Goal: Task Accomplishment & Management: Use online tool/utility

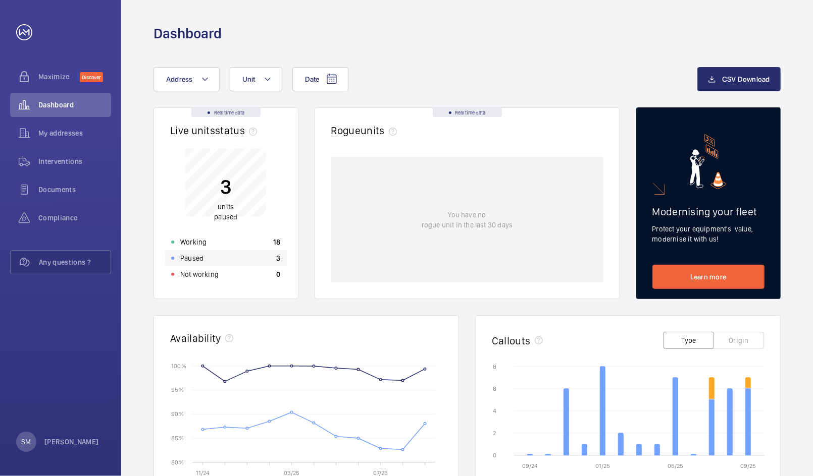
click at [254, 265] on div "Paused 3" at bounding box center [226, 258] width 122 height 16
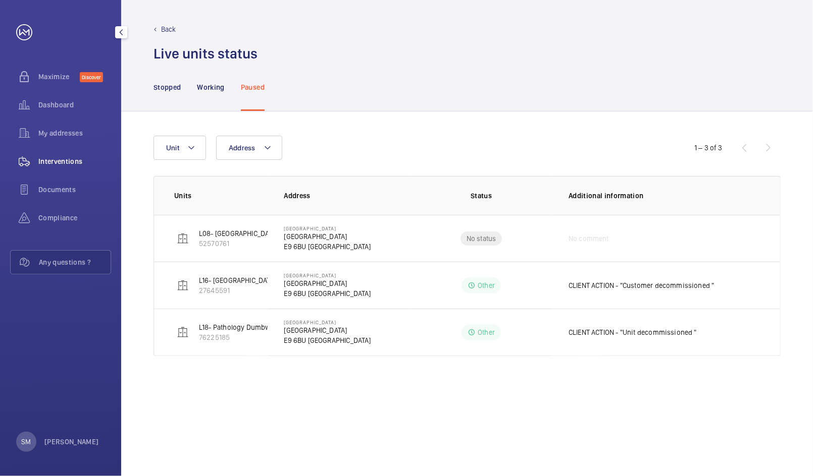
click at [67, 160] on span "Interventions" at bounding box center [74, 161] width 73 height 10
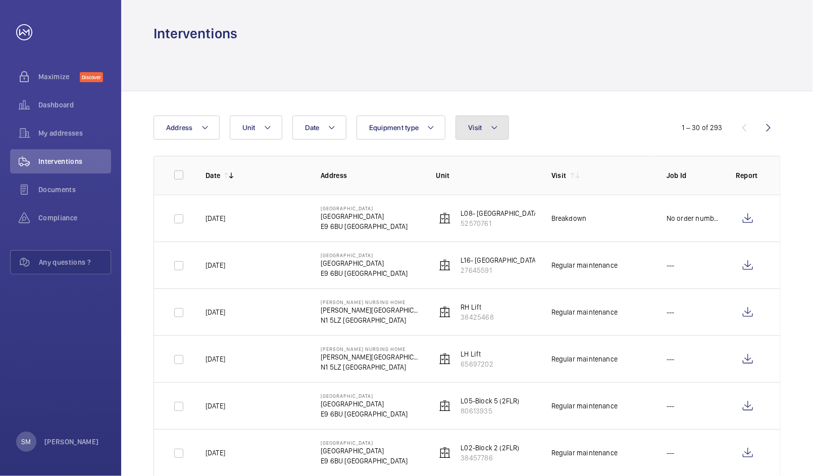
click at [478, 129] on span "Visit" at bounding box center [475, 128] width 14 height 8
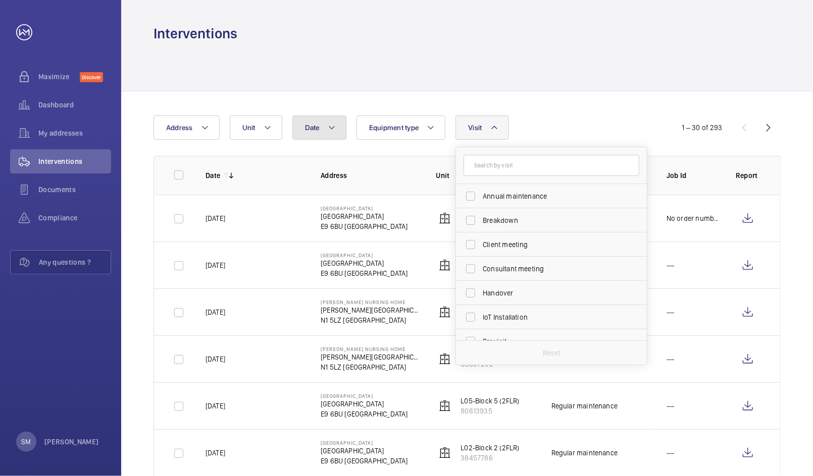
click at [319, 127] on button "Date" at bounding box center [319, 128] width 54 height 24
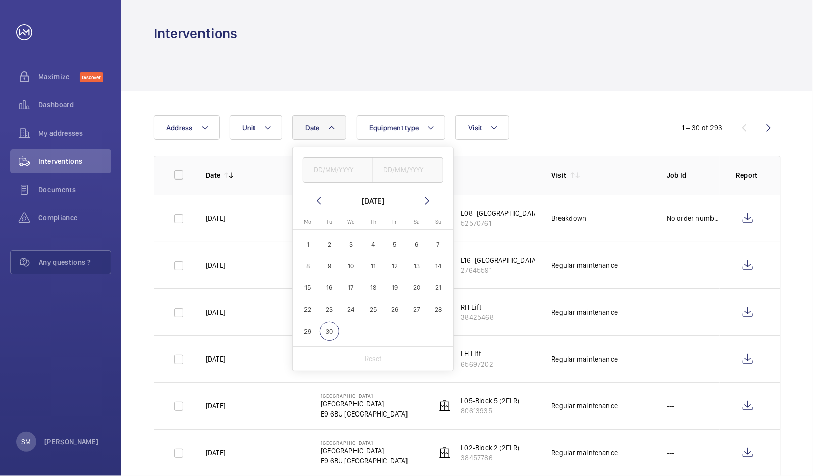
click at [233, 182] on th "Date" at bounding box center [246, 175] width 115 height 39
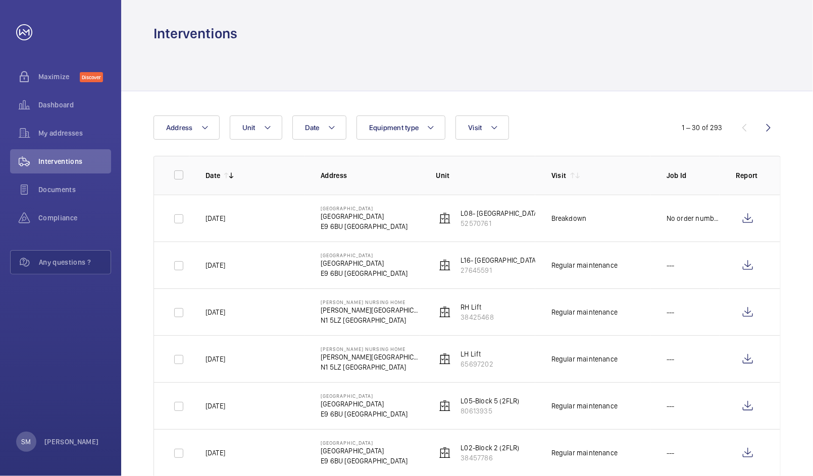
click at [233, 176] on mat-icon at bounding box center [231, 176] width 8 height 8
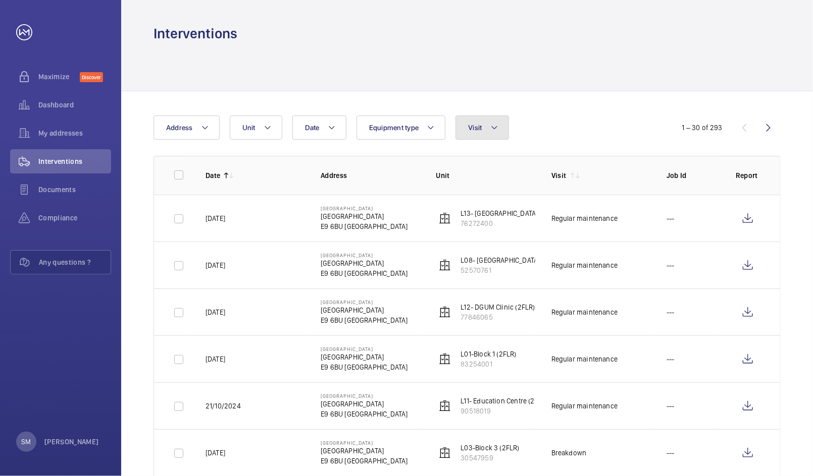
click at [482, 127] on button "Visit" at bounding box center [481, 128] width 53 height 24
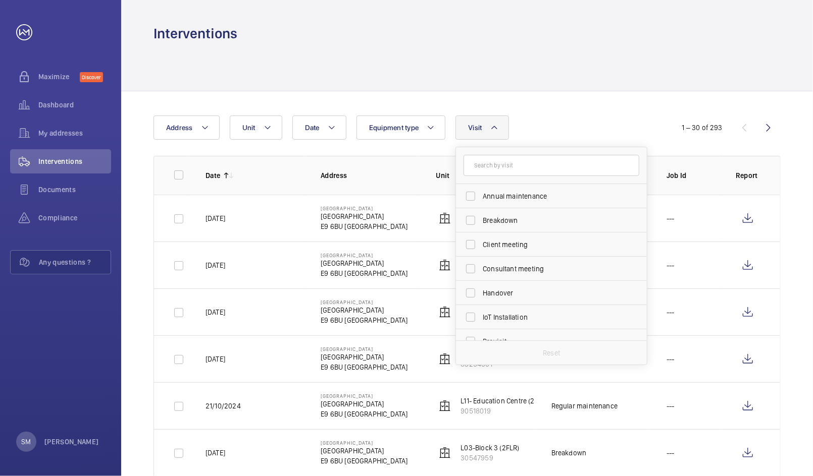
click at [491, 169] on input "text" at bounding box center [551, 165] width 176 height 21
type input "maintena"
click at [469, 197] on input "Annual maintenance" at bounding box center [470, 196] width 20 height 20
checkbox input "true"
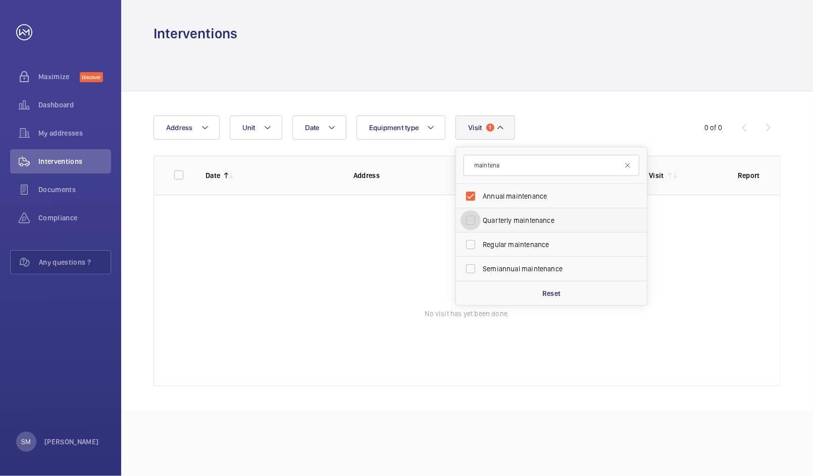
click at [466, 219] on input "Quarterly maintenance" at bounding box center [470, 220] width 20 height 20
checkbox input "true"
click at [467, 241] on input "Regular maintenance" at bounding box center [470, 245] width 20 height 20
checkbox input "true"
click at [472, 265] on input "Semiannual maintenance" at bounding box center [470, 269] width 20 height 20
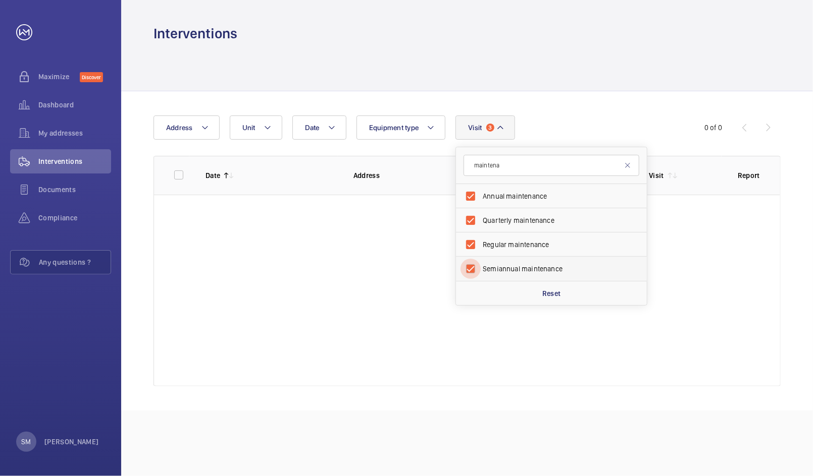
checkbox input "true"
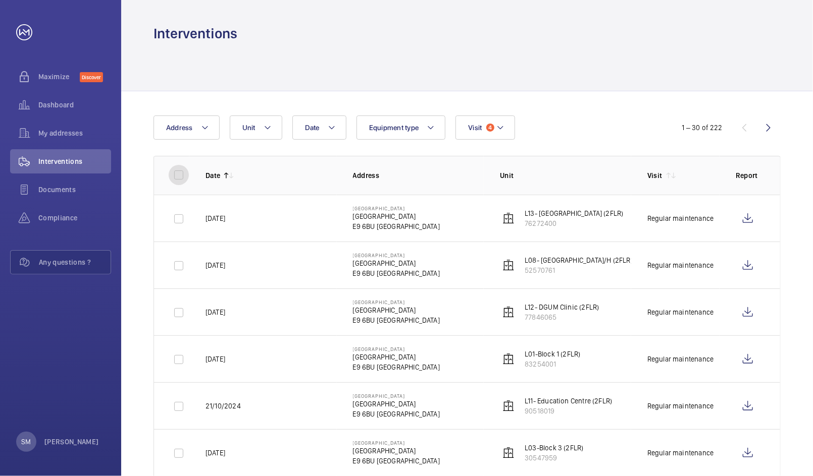
click at [178, 178] on input "checkbox" at bounding box center [179, 175] width 20 height 20
checkbox input "true"
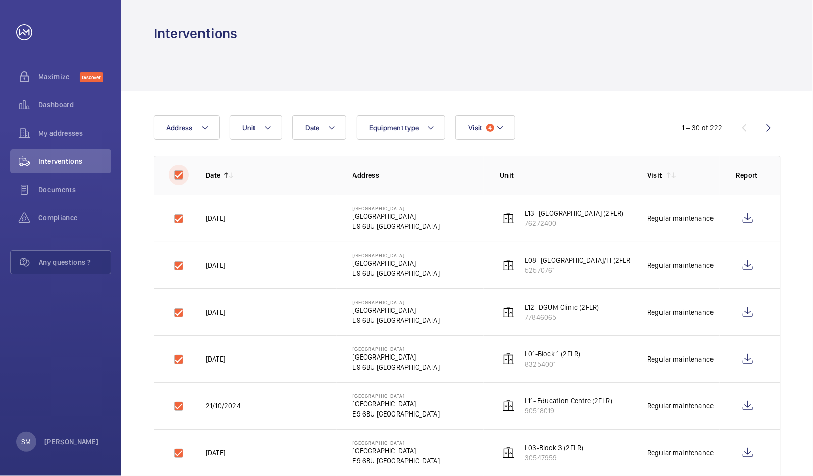
checkbox input "true"
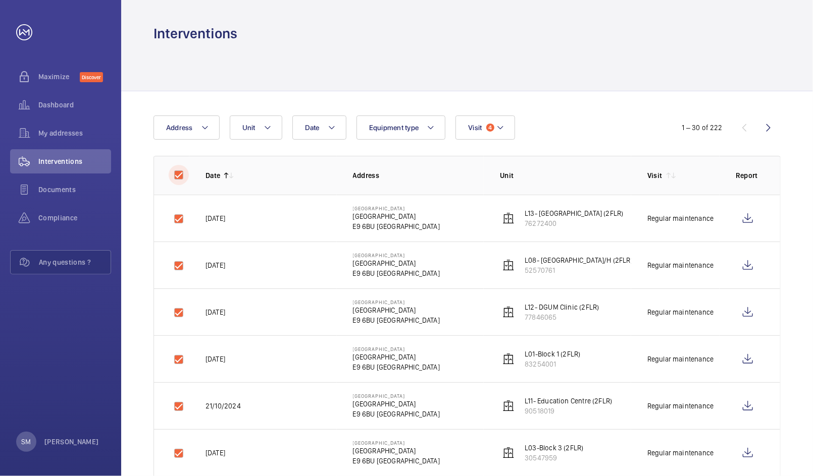
checkbox input "true"
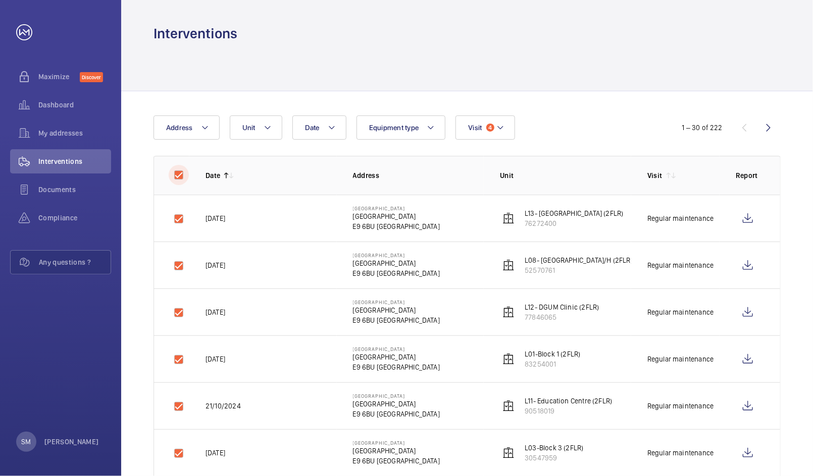
checkbox input "true"
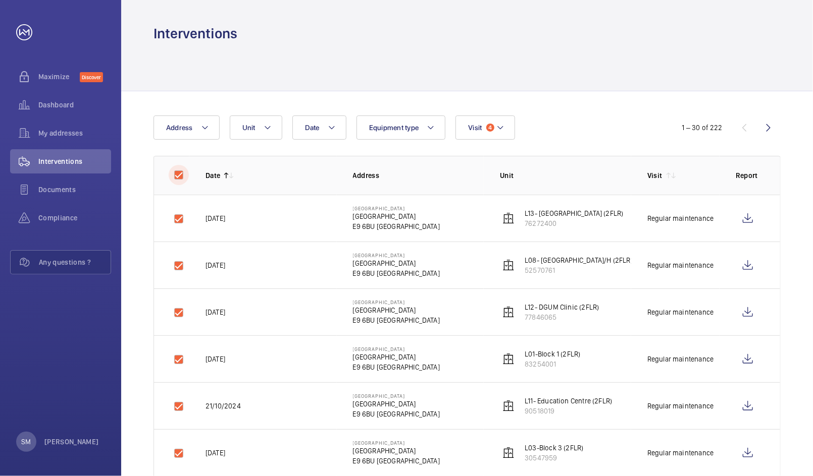
checkbox input "true"
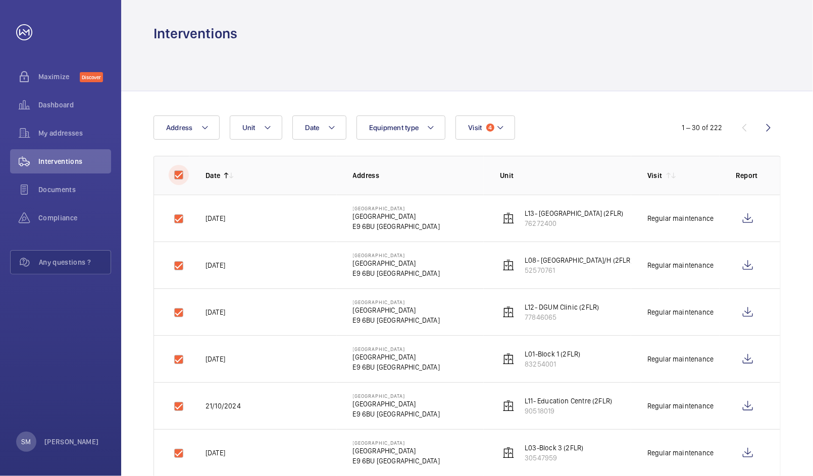
checkbox input "true"
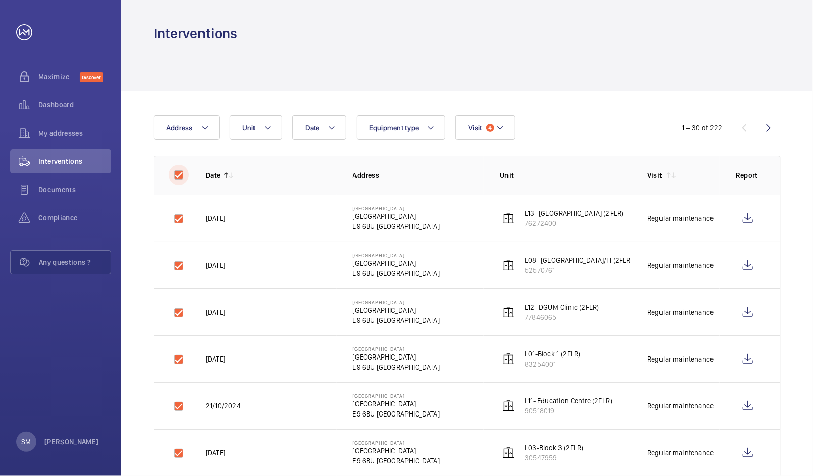
checkbox input "true"
click at [177, 172] on input "checkbox" at bounding box center [179, 175] width 20 height 20
checkbox input "false"
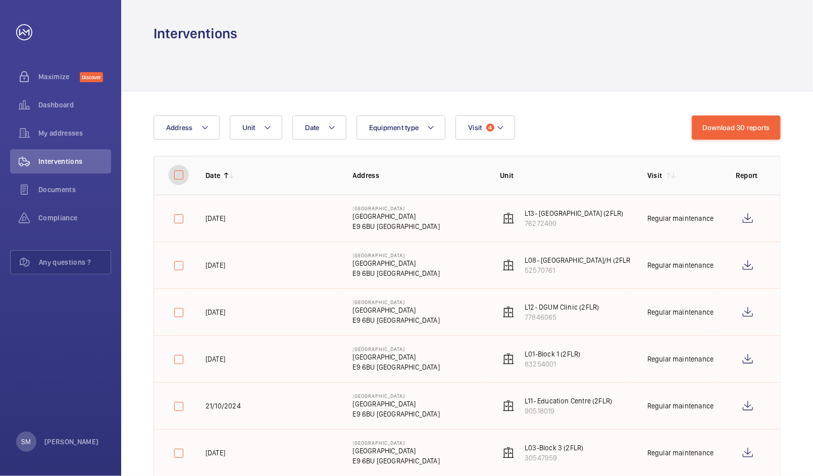
checkbox input "false"
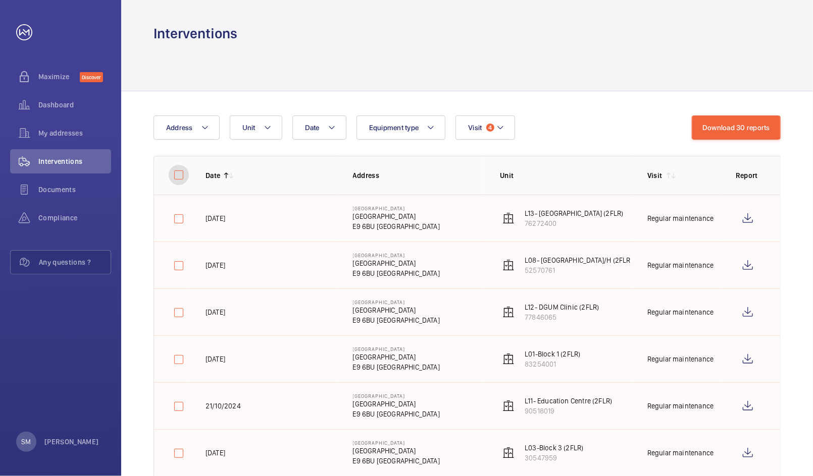
checkbox input "false"
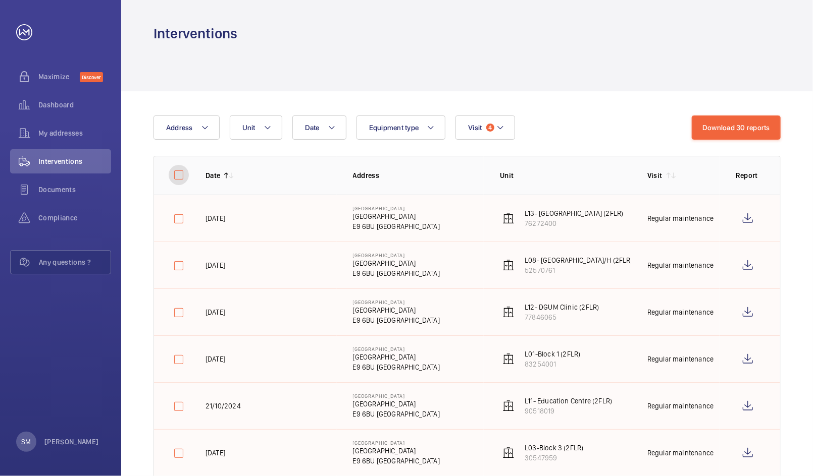
checkbox input "false"
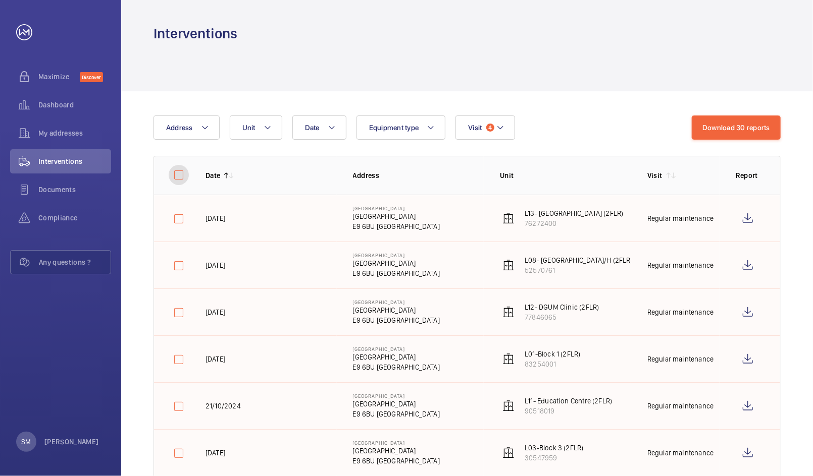
checkbox input "false"
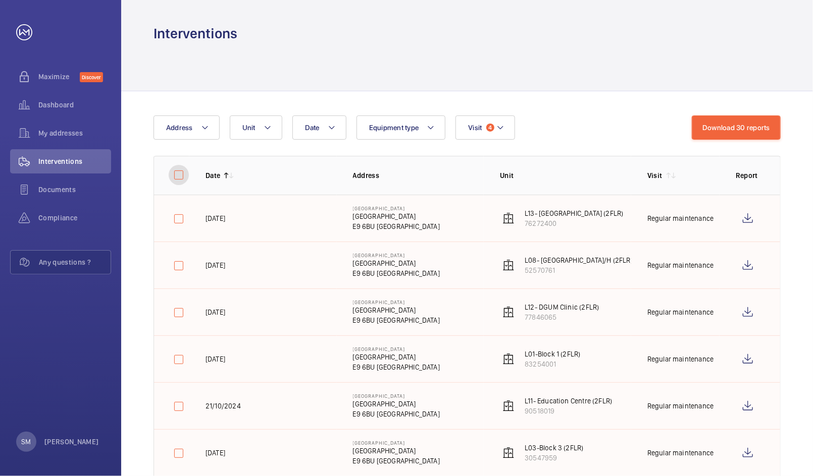
checkbox input "false"
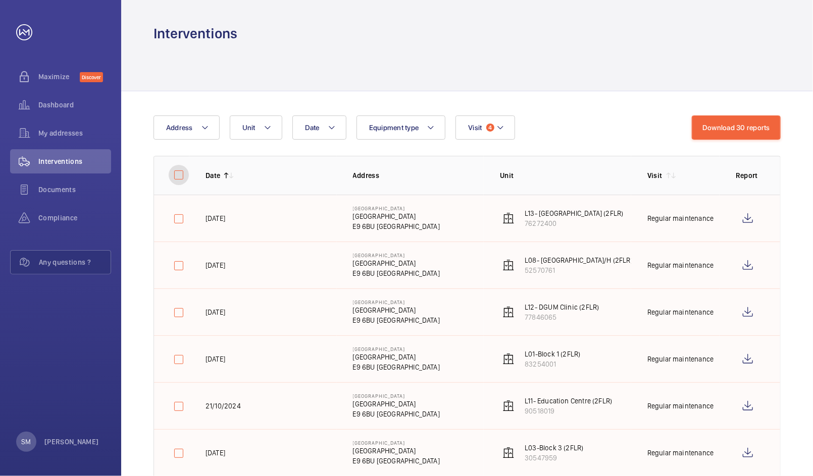
checkbox input "false"
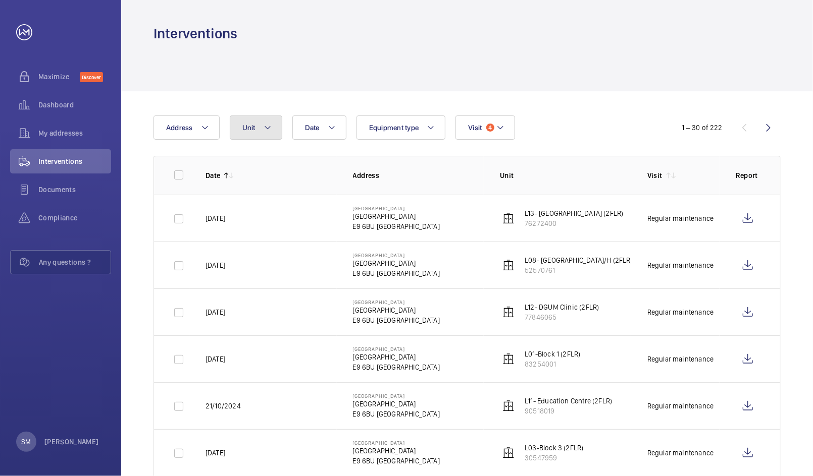
click at [256, 132] on button "Unit" at bounding box center [256, 128] width 52 height 24
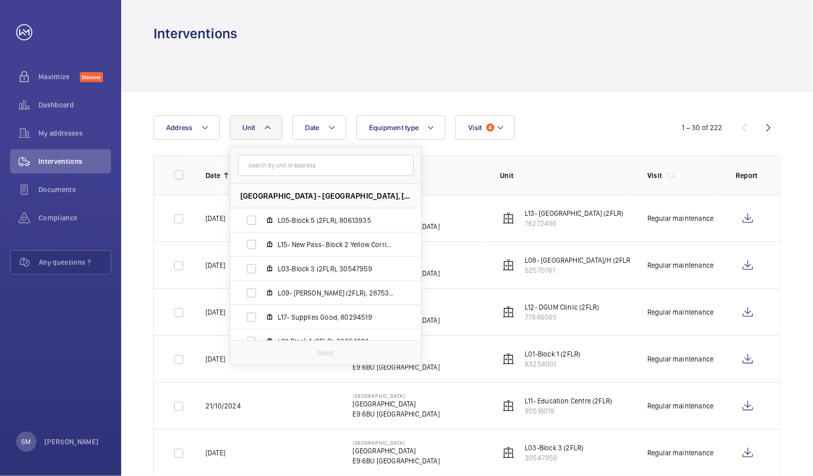
click at [272, 132] on button "Unit" at bounding box center [256, 128] width 52 height 24
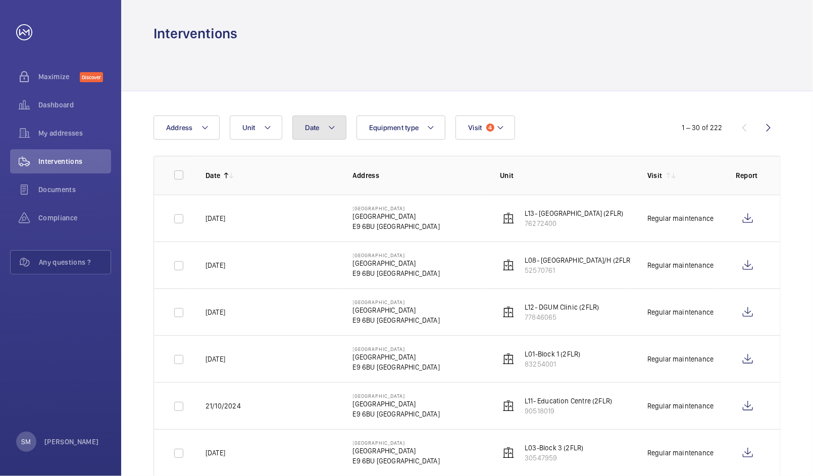
click at [304, 133] on button "Date" at bounding box center [319, 128] width 54 height 24
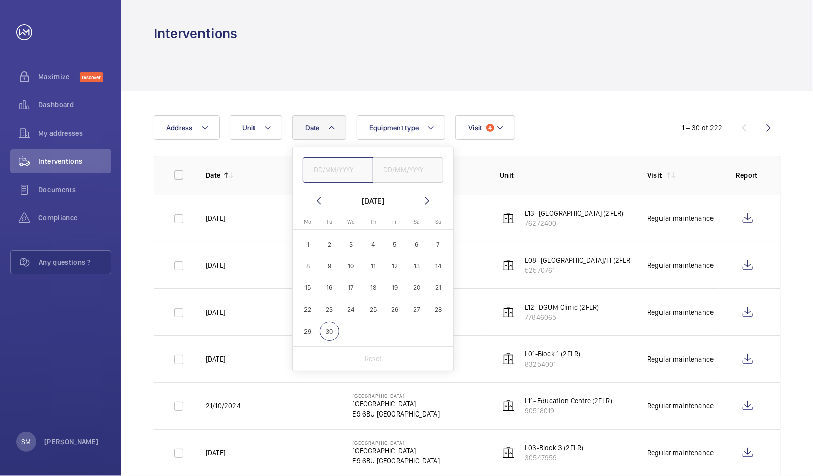
click at [332, 170] on input "text" at bounding box center [338, 169] width 71 height 25
click at [320, 207] on mat-calendar "[DATE] [DATE] Mo [DATE] Tu [DATE] We [DATE] Th [DATE] Fr [DATE] Sa [DATE] [DATE…" at bounding box center [373, 271] width 160 height 152
click at [318, 205] on mat-icon at bounding box center [318, 201] width 12 height 12
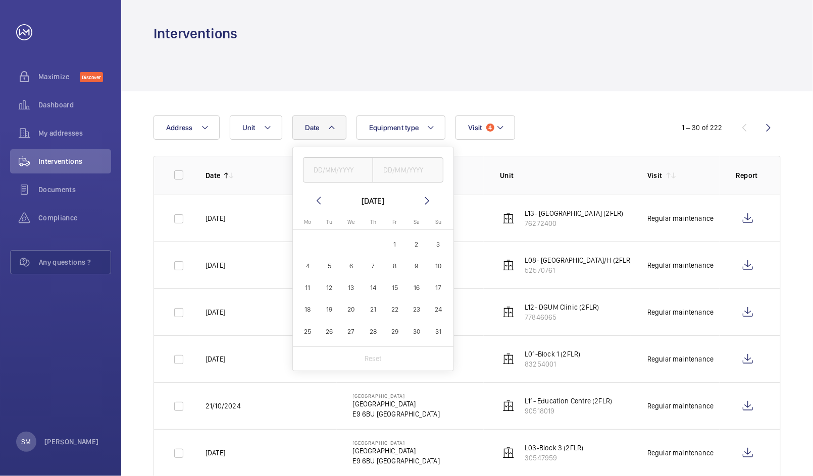
click at [318, 205] on mat-icon at bounding box center [318, 201] width 12 height 12
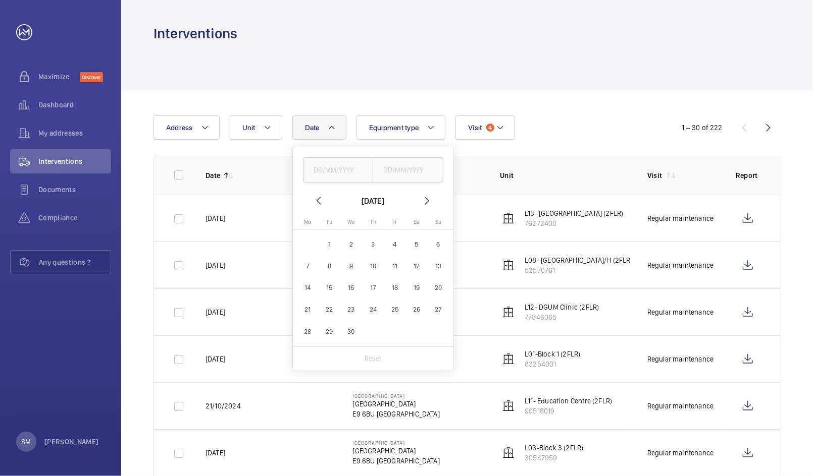
click at [318, 205] on mat-icon at bounding box center [318, 201] width 12 height 12
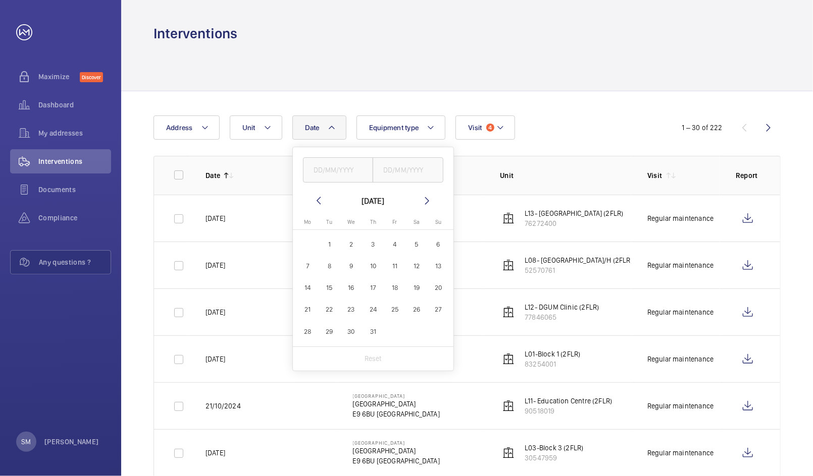
click at [326, 242] on span "1" at bounding box center [329, 245] width 20 height 20
type input "[DATE]"
click at [375, 330] on span "31" at bounding box center [373, 332] width 20 height 20
type input "[DATE]"
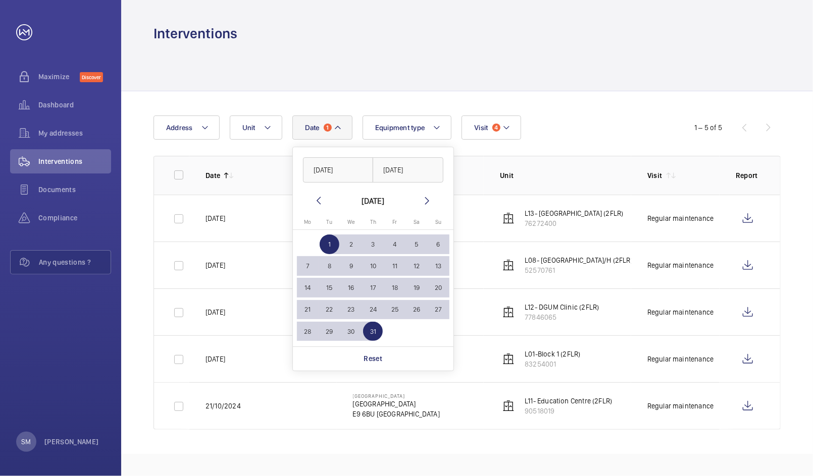
click at [583, 49] on div at bounding box center [466, 67] width 627 height 48
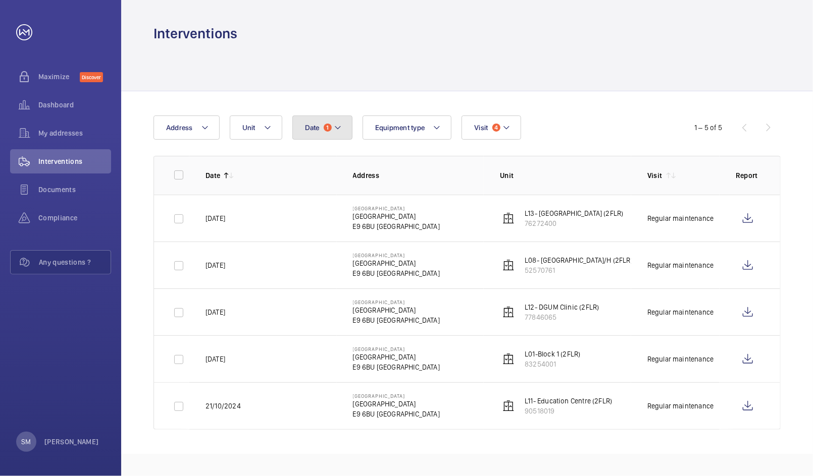
click at [337, 131] on mat-icon at bounding box center [338, 128] width 8 height 12
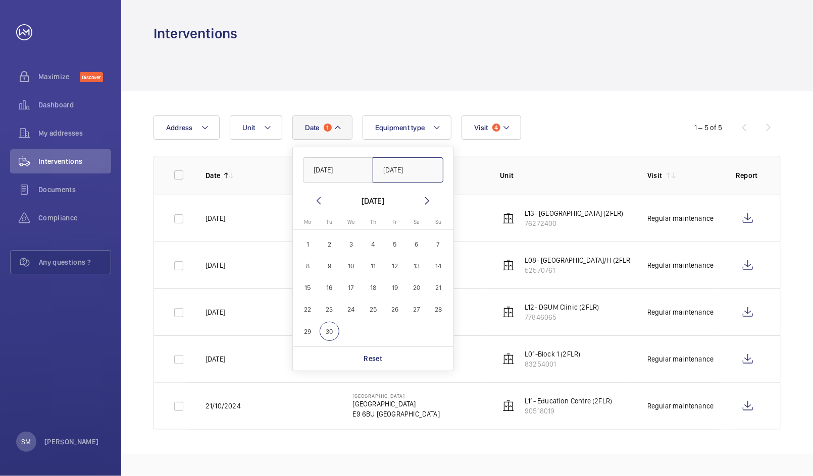
click at [402, 178] on input "[DATE]" at bounding box center [407, 169] width 71 height 25
click at [408, 177] on input "[DATE]" at bounding box center [407, 169] width 71 height 25
click at [426, 205] on mat-icon at bounding box center [427, 201] width 12 height 12
click at [438, 332] on span "30" at bounding box center [438, 332] width 20 height 20
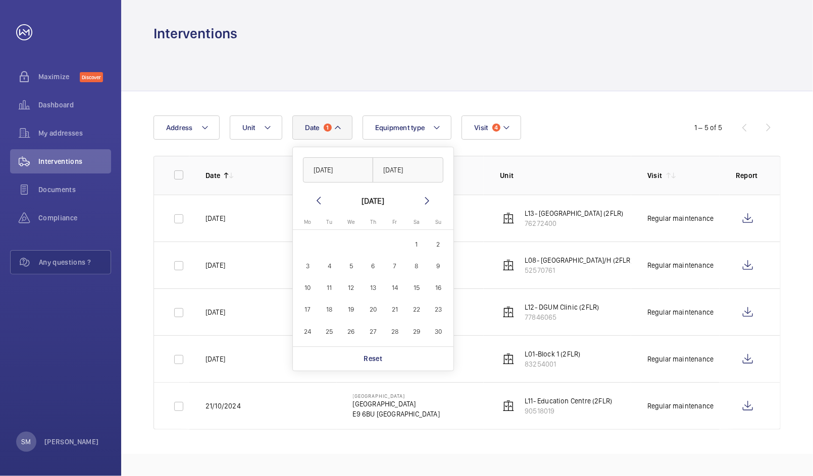
type input "[DATE]"
click at [338, 173] on input "[DATE]" at bounding box center [338, 169] width 71 height 25
click at [314, 196] on mat-icon at bounding box center [318, 201] width 12 height 12
click at [347, 245] on span "1" at bounding box center [351, 245] width 20 height 20
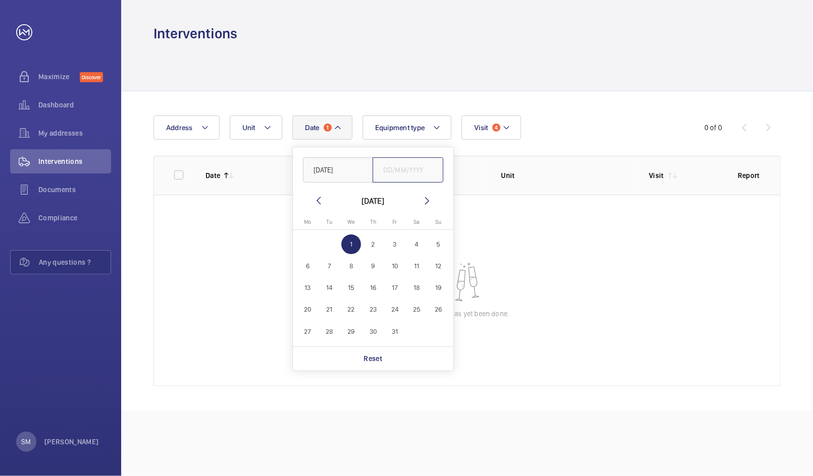
click at [394, 180] on input "text" at bounding box center [407, 169] width 71 height 25
click at [429, 195] on mat-icon at bounding box center [427, 201] width 12 height 12
click at [320, 172] on input "[DATE]" at bounding box center [338, 169] width 71 height 25
click at [319, 198] on mat-icon at bounding box center [318, 201] width 12 height 12
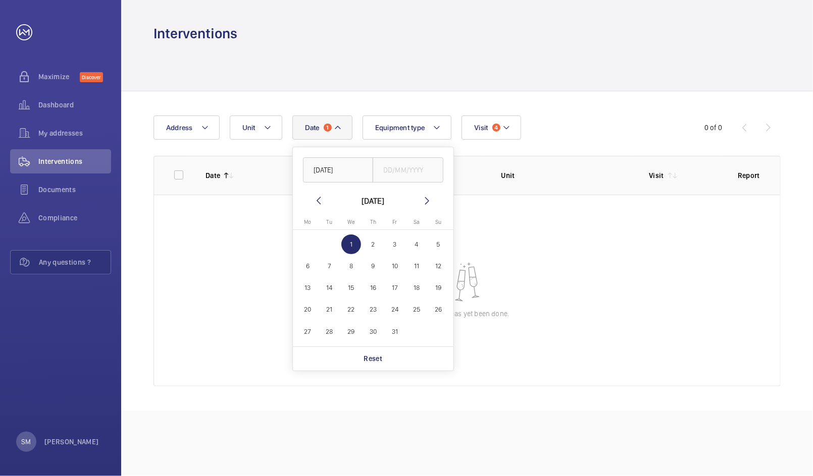
click at [319, 198] on mat-icon at bounding box center [318, 201] width 12 height 12
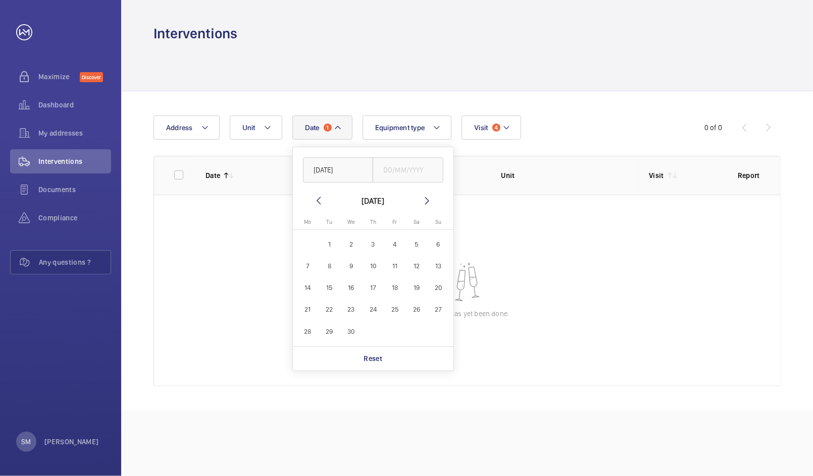
click at [319, 198] on mat-icon at bounding box center [318, 201] width 12 height 12
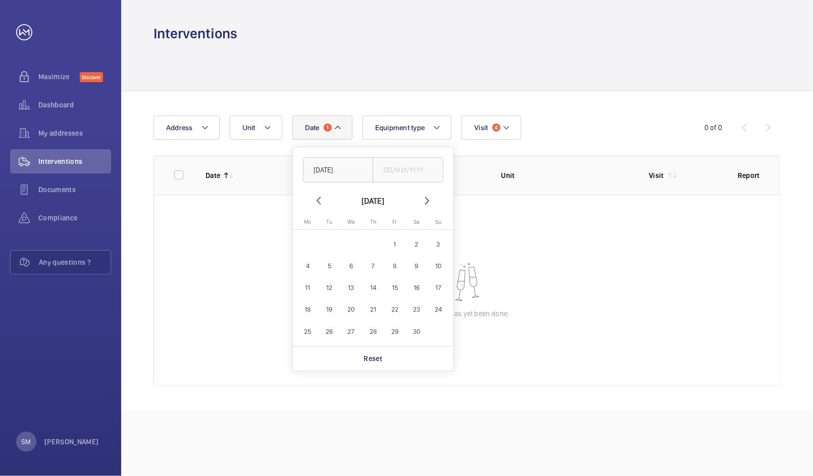
click at [319, 198] on mat-icon at bounding box center [318, 201] width 12 height 12
click at [325, 245] on span "1" at bounding box center [329, 245] width 20 height 20
type input "[DATE]"
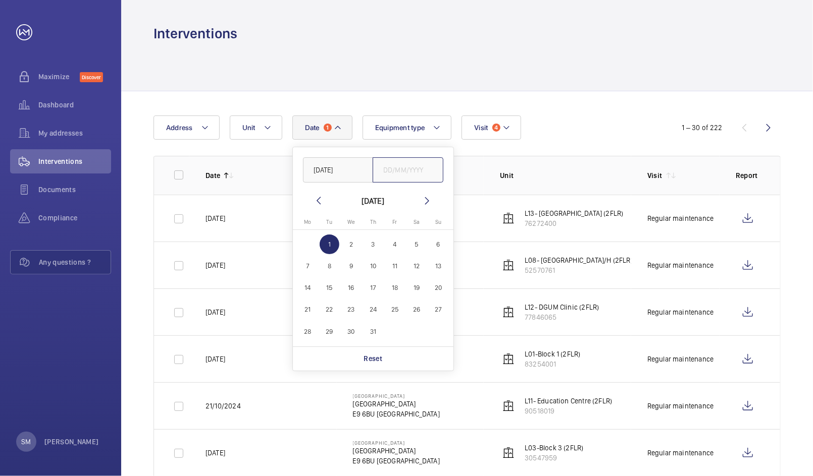
click at [412, 176] on input "text" at bounding box center [407, 169] width 71 height 25
click at [421, 195] on mat-icon at bounding box center [427, 201] width 12 height 12
click at [412, 331] on span "30" at bounding box center [417, 332] width 20 height 20
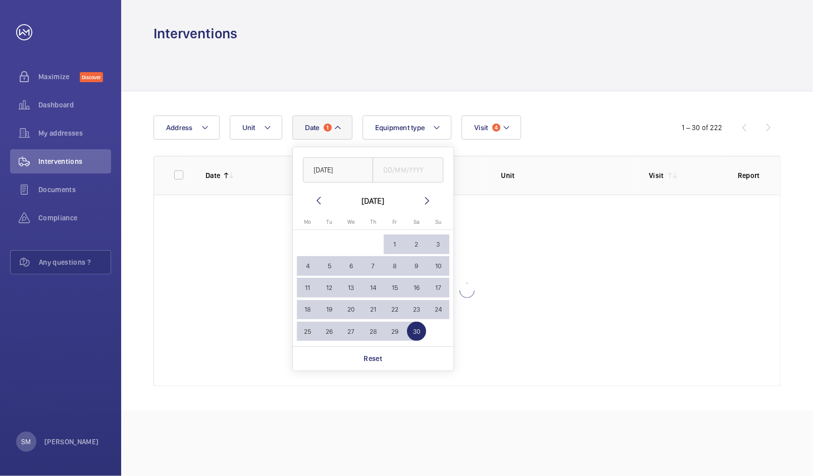
type input "[DATE]"
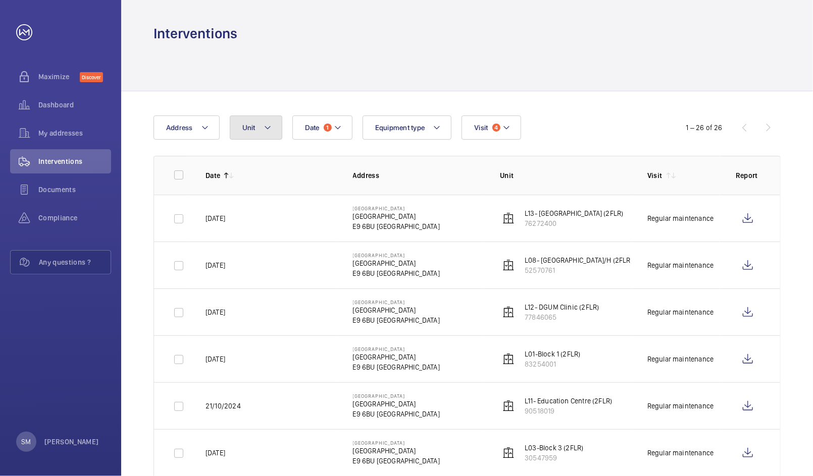
click at [251, 127] on span "Unit" at bounding box center [248, 128] width 13 height 8
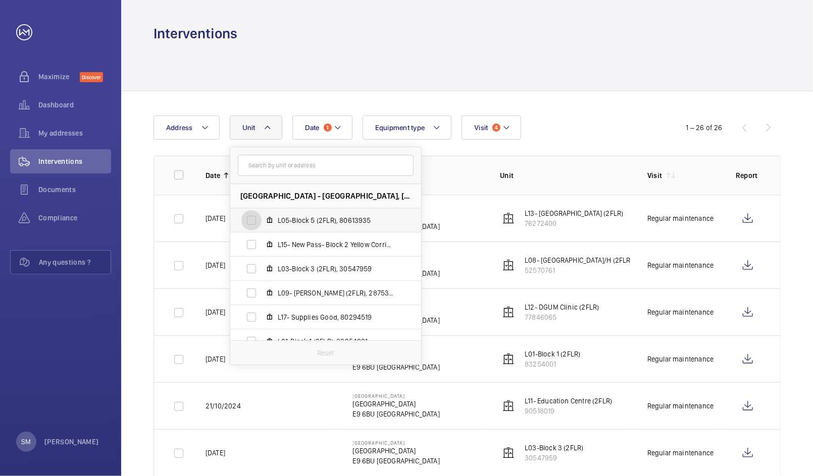
click at [251, 219] on input "L05-Block 5 (2FLR), 80613935" at bounding box center [251, 220] width 20 height 20
checkbox input "true"
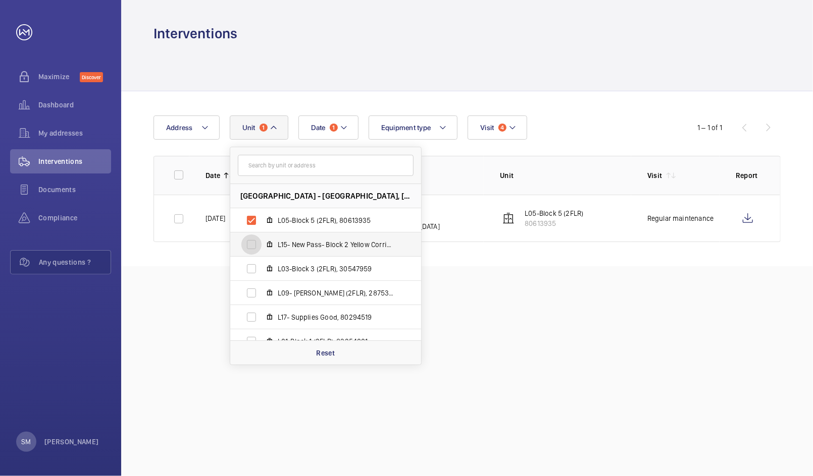
click at [251, 243] on input "L15- New Pass- Block 2 Yellow Corridor (3FLR), 53129219" at bounding box center [251, 245] width 20 height 20
checkbox input "true"
click at [252, 273] on input "L03-Block 3 (2FLR), 30547959" at bounding box center [251, 269] width 20 height 20
checkbox input "true"
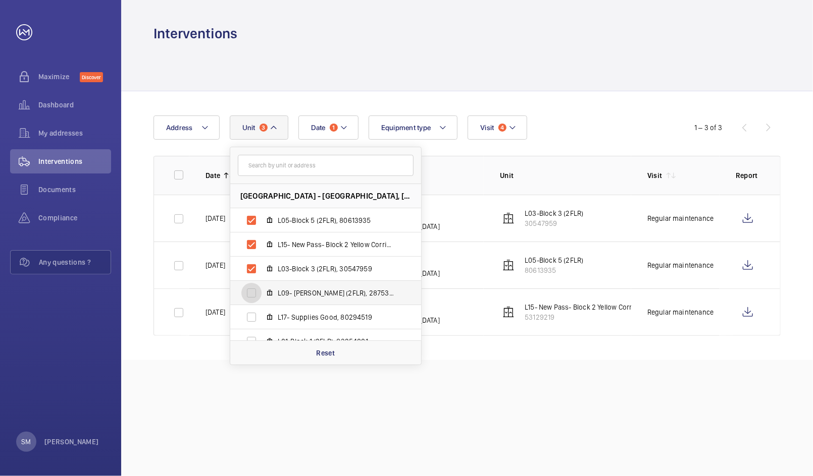
click at [252, 294] on input "L09- [PERSON_NAME] (2FLR), 28753928" at bounding box center [251, 293] width 20 height 20
checkbox input "true"
click at [251, 320] on input "L17- Supplies Good, 80294519" at bounding box center [251, 317] width 20 height 20
checkbox input "true"
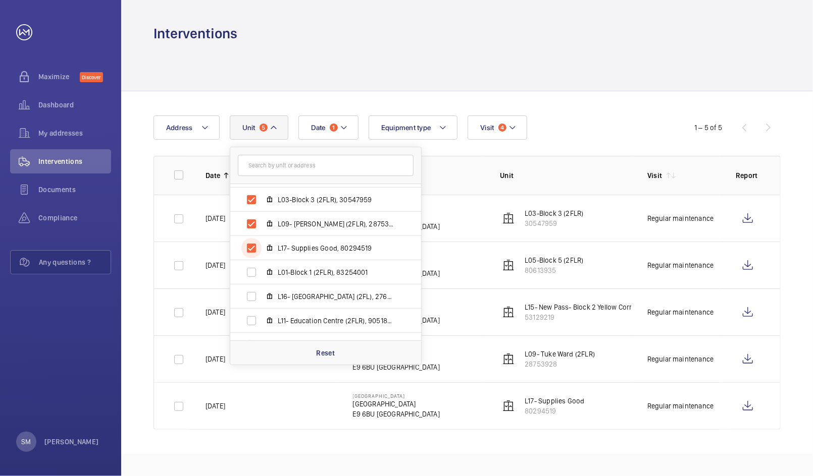
scroll to position [75, 0]
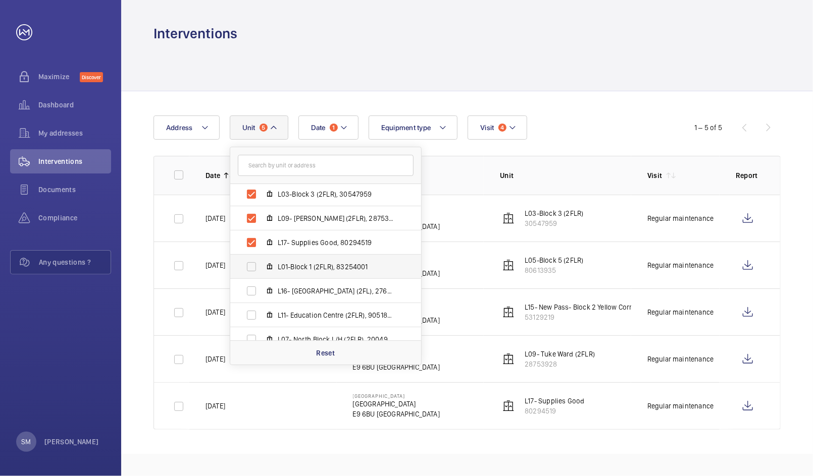
click at [344, 265] on span "L01-Block 1 (2FLR), 83254001" at bounding box center [336, 267] width 117 height 10
click at [261, 265] on input "L01-Block 1 (2FLR), 83254001" at bounding box center [251, 267] width 20 height 20
checkbox input "true"
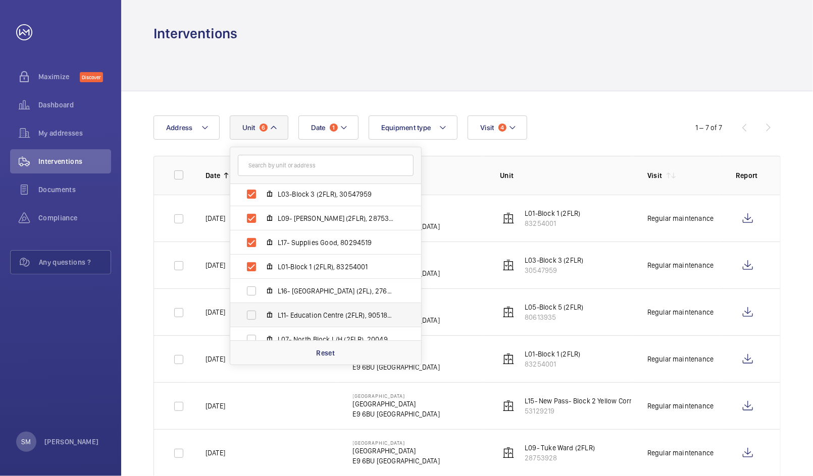
drag, startPoint x: 337, startPoint y: 288, endPoint x: 331, endPoint y: 309, distance: 22.0
drag, startPoint x: 331, startPoint y: 309, endPoint x: 298, endPoint y: 291, distance: 37.5
click at [298, 291] on span "L16- [GEOGRAPHIC_DATA] (2FL), 27645591" at bounding box center [336, 291] width 117 height 10
click at [261, 291] on input "L16- [GEOGRAPHIC_DATA] (2FL), 27645591" at bounding box center [251, 291] width 20 height 20
checkbox input "true"
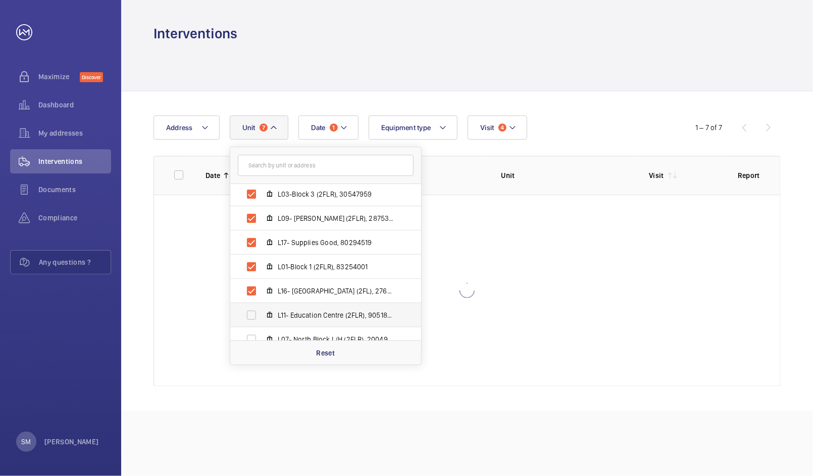
click at [294, 308] on label "L11- Education Centre (2FLR), 90518019" at bounding box center [317, 315] width 175 height 24
click at [261, 308] on input "L11- Education Centre (2FLR), 90518019" at bounding box center [251, 315] width 20 height 20
checkbox input "true"
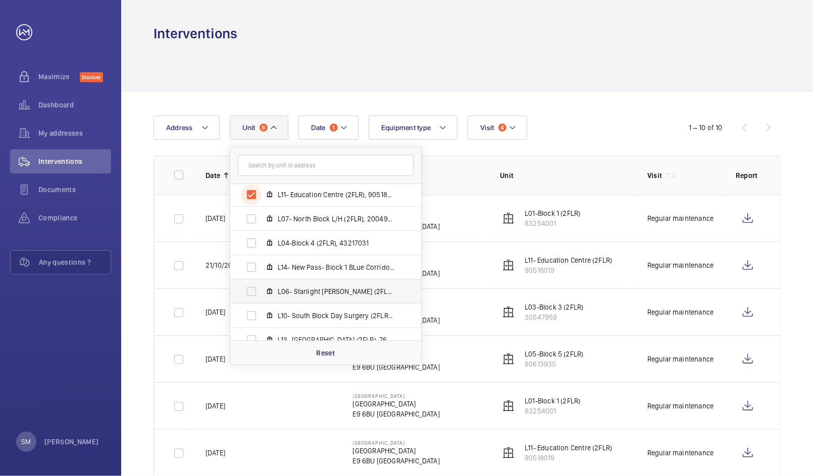
scroll to position [196, 0]
click at [310, 216] on span "L07- North Block L/H (2FLR), 20049803" at bounding box center [336, 218] width 117 height 10
click at [261, 216] on input "L07- North Block L/H (2FLR), 20049803" at bounding box center [251, 218] width 20 height 20
checkbox input "true"
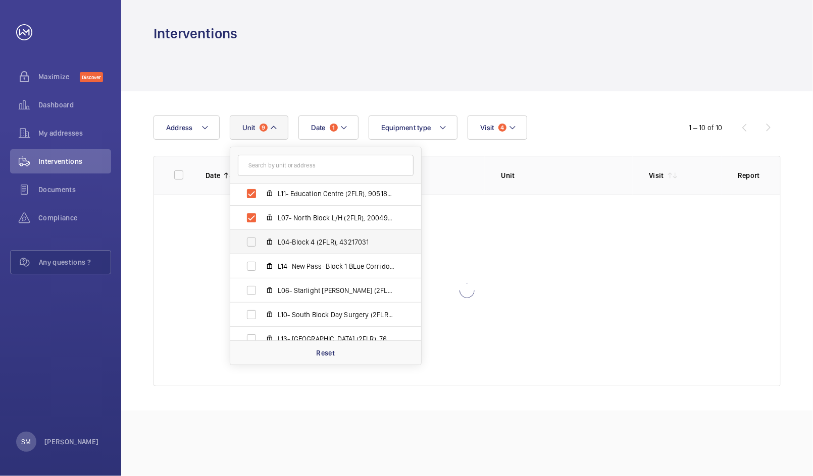
click at [307, 246] on span "L04-Block 4 (2FLR), 43217031" at bounding box center [336, 242] width 117 height 10
click at [261, 246] on input "L04-Block 4 (2FLR), 43217031" at bounding box center [251, 242] width 20 height 20
checkbox input "true"
click at [303, 263] on span "L14- New Pass- Block 1 BLue Corridor (3FLR), 13588615" at bounding box center [336, 266] width 117 height 10
click at [261, 263] on input "L14- New Pass- Block 1 BLue Corridor (3FLR), 13588615" at bounding box center [251, 266] width 20 height 20
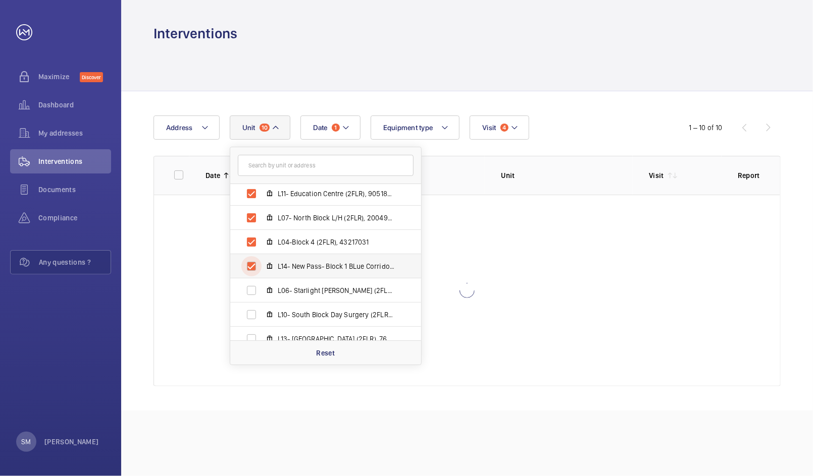
checkbox input "true"
click at [298, 286] on span "L06- Starlight [PERSON_NAME] (2FLR), 42015166" at bounding box center [336, 291] width 117 height 10
click at [261, 286] on input "L06- Starlight [PERSON_NAME] (2FLR), 42015166" at bounding box center [251, 291] width 20 height 20
checkbox input "true"
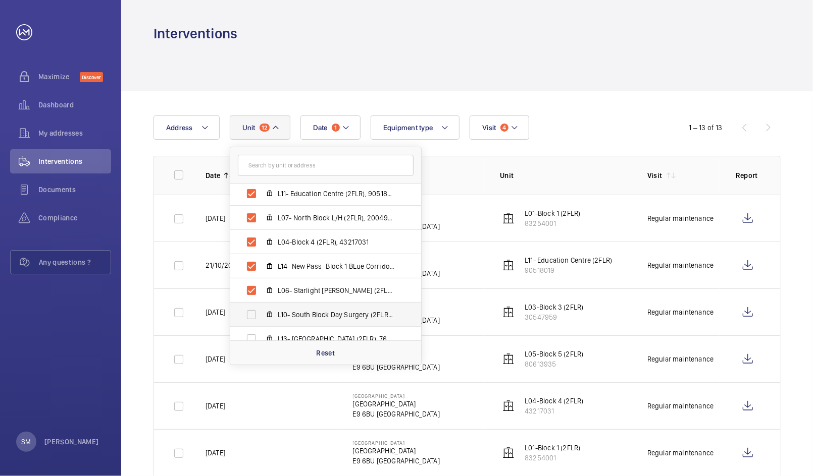
click at [294, 310] on span "L10- South Block Day Surgery (2FLR), 13442142" at bounding box center [336, 315] width 117 height 10
click at [261, 309] on input "L10- South Block Day Surgery (2FLR), 13442142" at bounding box center [251, 315] width 20 height 20
checkbox input "true"
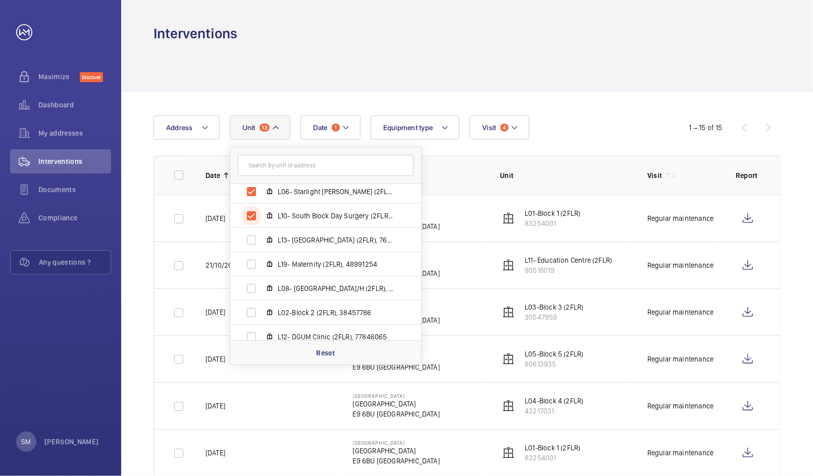
scroll to position [320, 0]
click at [319, 216] on span "L13- [GEOGRAPHIC_DATA] (2FLR), 76272400" at bounding box center [336, 215] width 117 height 10
click at [261, 216] on input "L13- [GEOGRAPHIC_DATA] (2FLR), 76272400" at bounding box center [251, 215] width 20 height 20
checkbox input "true"
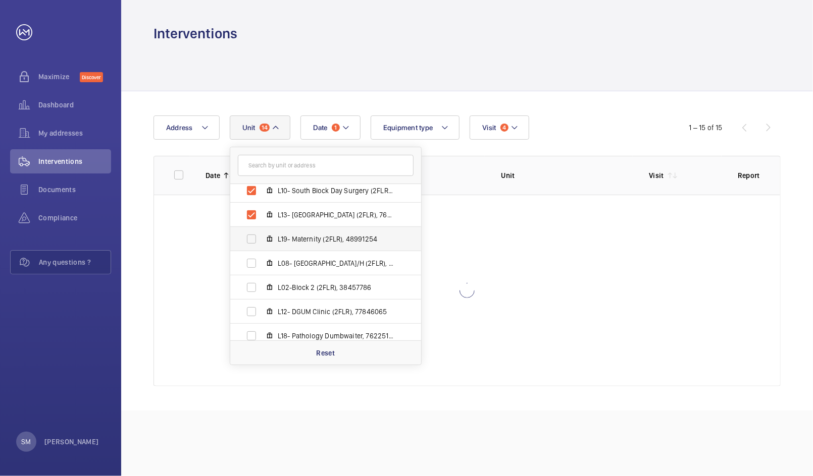
click at [315, 239] on span "L19- Maternity (2FLR), 48991254" at bounding box center [336, 239] width 117 height 10
click at [261, 239] on input "L19- Maternity (2FLR), 48991254" at bounding box center [251, 239] width 20 height 20
checkbox input "true"
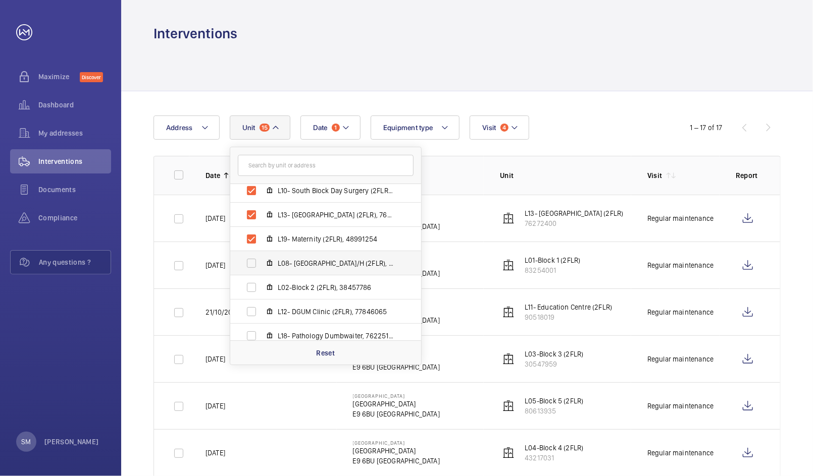
click at [312, 261] on span "L08- [GEOGRAPHIC_DATA]/H (2FLR), 52570761" at bounding box center [336, 263] width 117 height 10
click at [261, 261] on input "L08- [GEOGRAPHIC_DATA]/H (2FLR), 52570761" at bounding box center [251, 263] width 20 height 20
checkbox input "true"
click at [308, 284] on span "L02-Block 2 (2FLR), 38457786" at bounding box center [336, 288] width 117 height 10
click at [261, 284] on input "L02-Block 2 (2FLR), 38457786" at bounding box center [251, 288] width 20 height 20
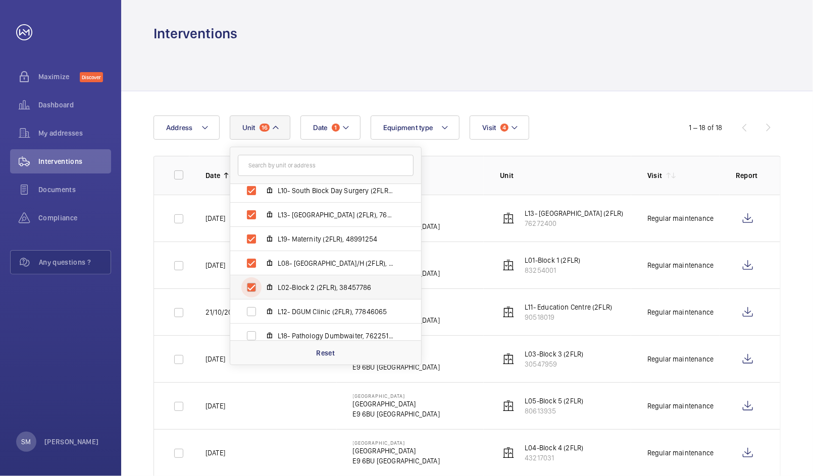
checkbox input "true"
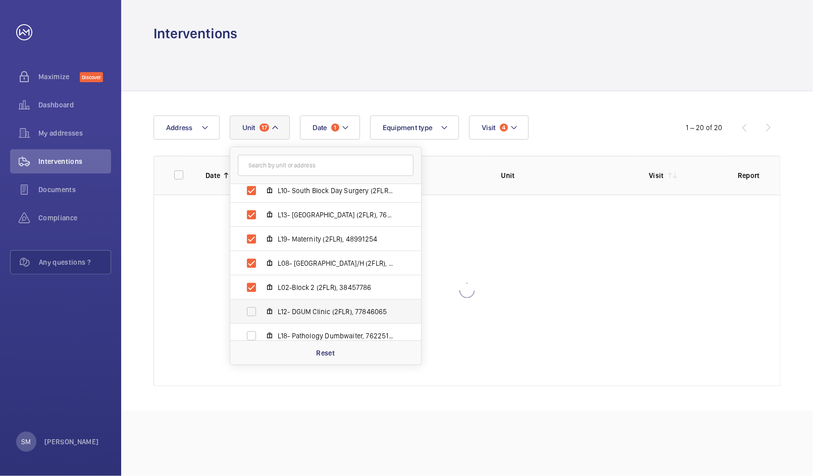
click at [303, 307] on span "L12- DGUM Clinic (2FLR), 77846065" at bounding box center [336, 312] width 117 height 10
click at [261, 306] on input "L12- DGUM Clinic (2FLR), 77846065" at bounding box center [251, 312] width 20 height 20
checkbox input "true"
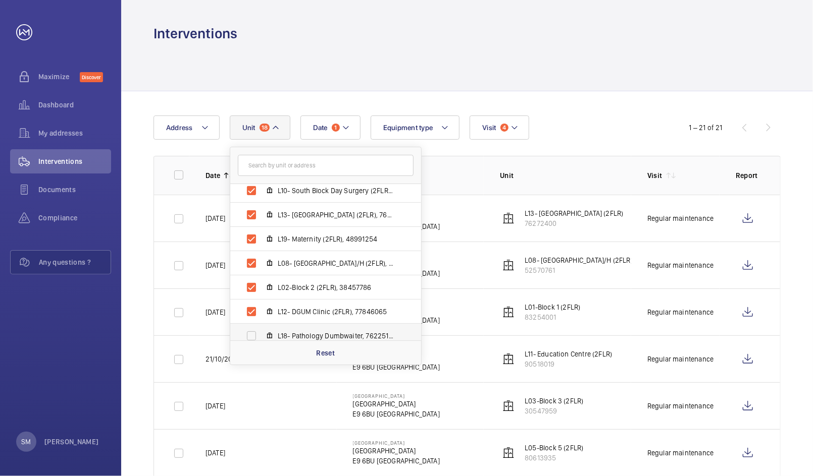
click at [301, 331] on span "L18- Pathology Dumbwaiter, 76225185" at bounding box center [336, 336] width 117 height 10
click at [261, 331] on input "L18- Pathology Dumbwaiter, 76225185" at bounding box center [251, 336] width 20 height 20
checkbox input "true"
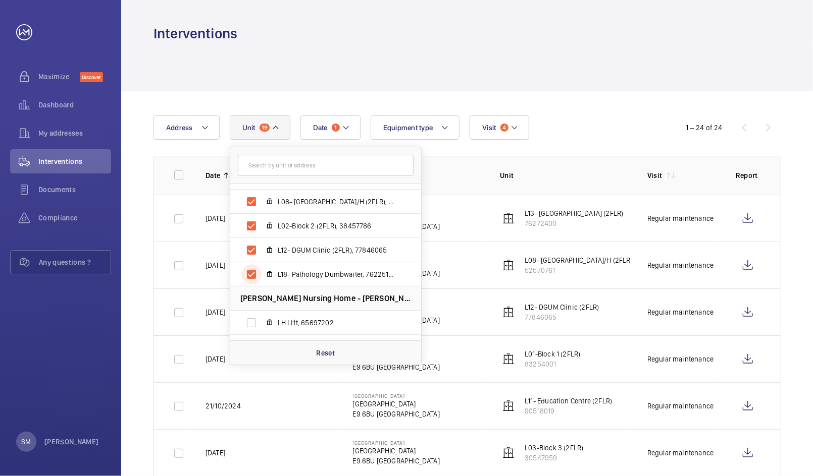
scroll to position [401, 0]
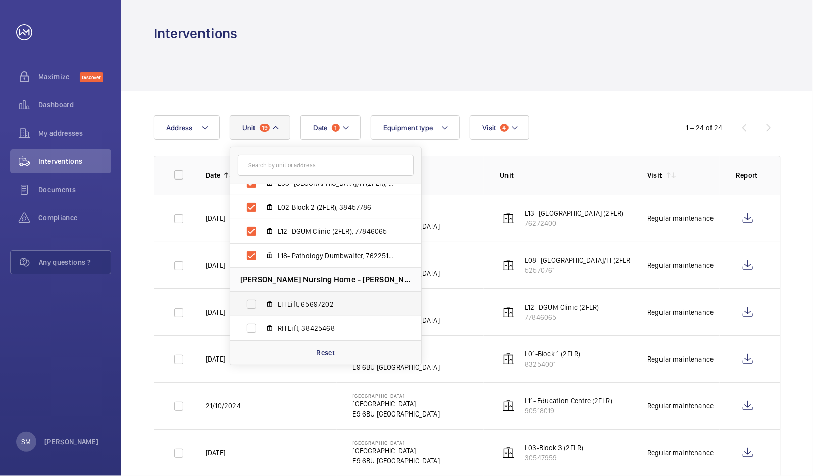
click at [334, 301] on span "LH Lift, 65697202" at bounding box center [336, 304] width 117 height 10
click at [261, 301] on input "LH Lift, 65697202" at bounding box center [251, 304] width 20 height 20
checkbox input "true"
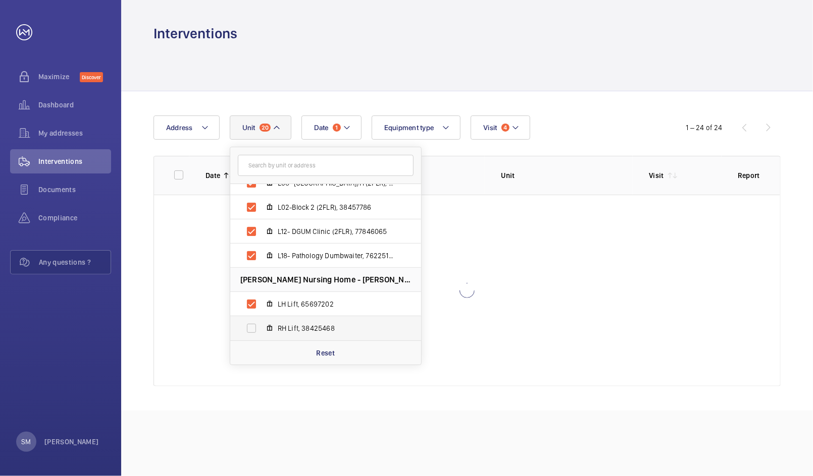
click at [326, 325] on span "RH Lift, 38425468" at bounding box center [336, 328] width 117 height 10
click at [261, 325] on input "RH Lift, 38425468" at bounding box center [251, 328] width 20 height 20
checkbox input "true"
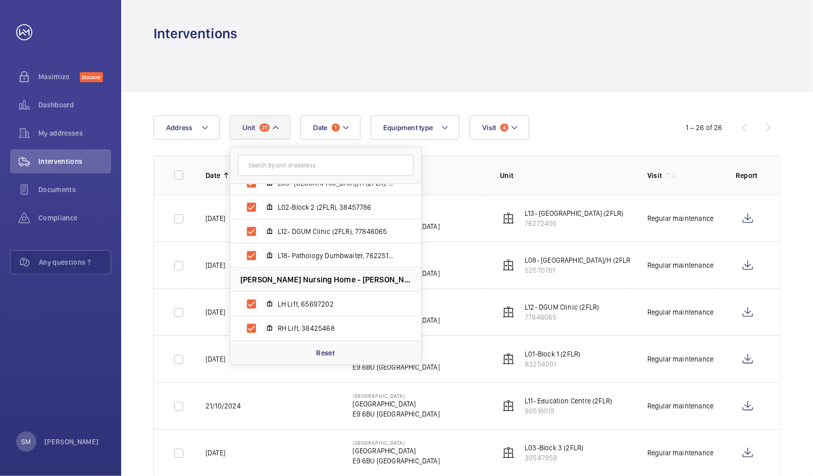
drag, startPoint x: 605, startPoint y: 68, endPoint x: 565, endPoint y: 60, distance: 40.7
click at [565, 60] on div at bounding box center [466, 67] width 627 height 48
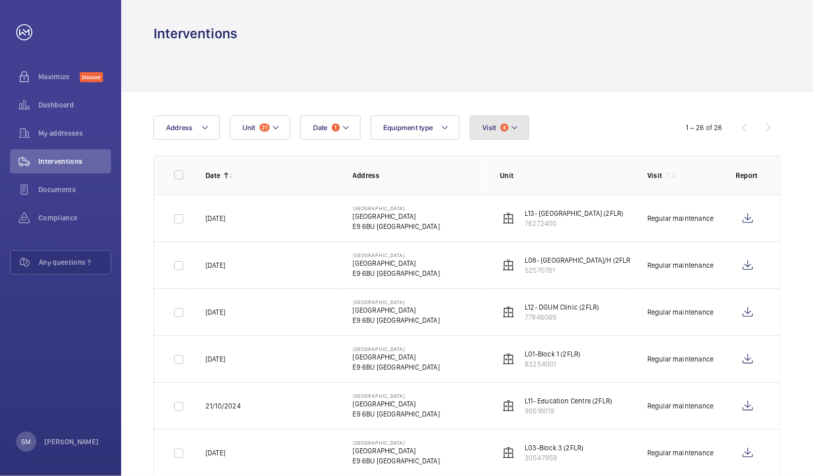
click at [514, 133] on mat-icon at bounding box center [514, 128] width 8 height 12
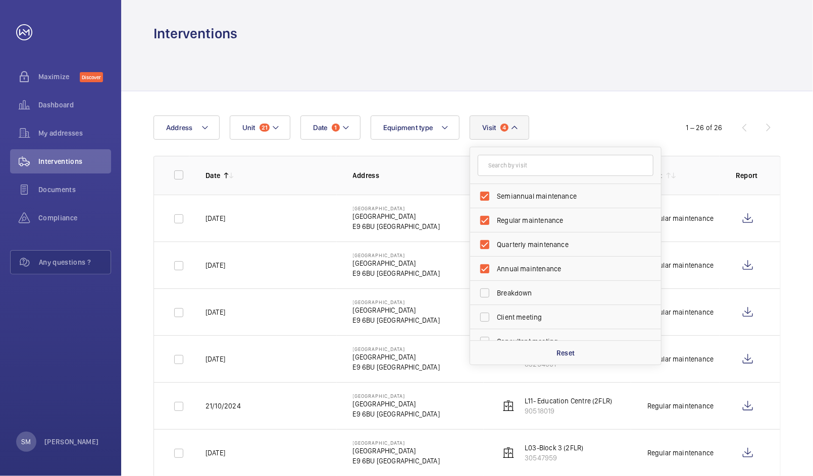
click at [554, 74] on div at bounding box center [466, 67] width 627 height 48
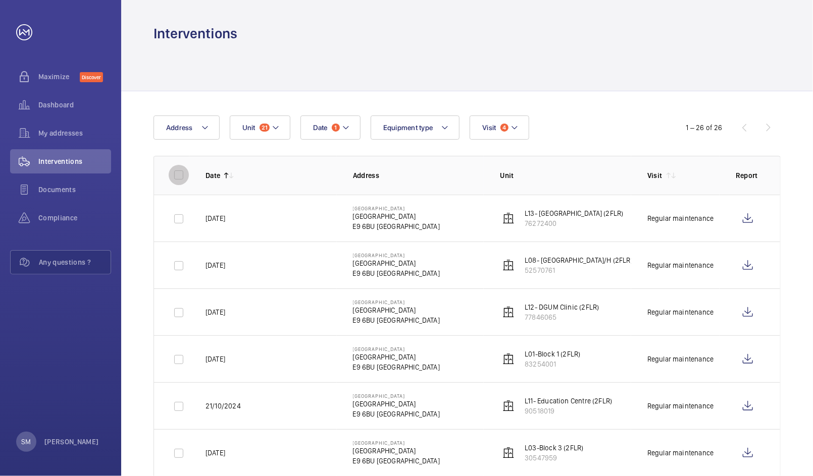
click at [179, 179] on input "checkbox" at bounding box center [179, 175] width 20 height 20
checkbox input "true"
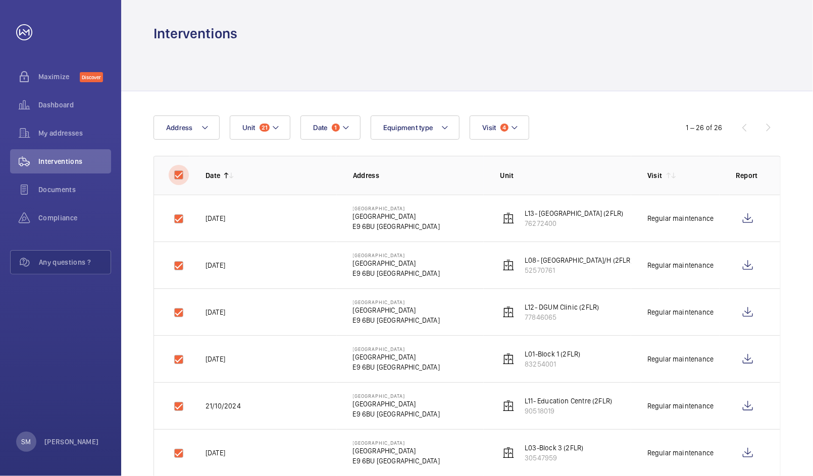
checkbox input "true"
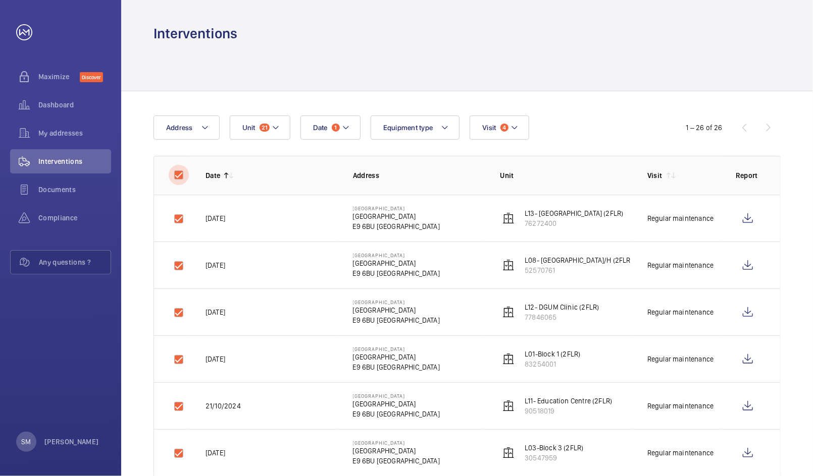
checkbox input "true"
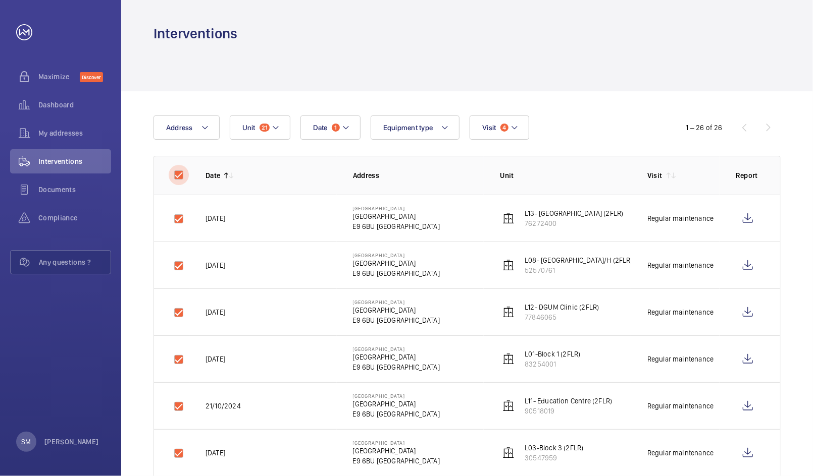
checkbox input "true"
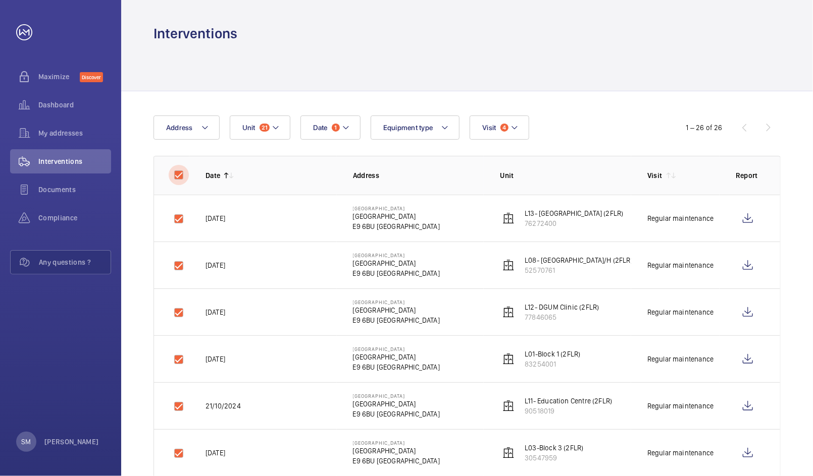
checkbox input "true"
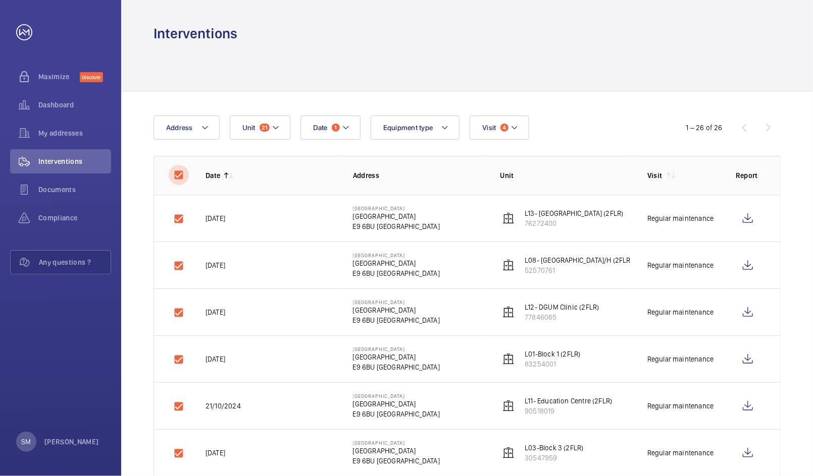
checkbox input "true"
click at [738, 125] on button "Download 26 reports" at bounding box center [735, 128] width 89 height 24
